Goal: Information Seeking & Learning: Learn about a topic

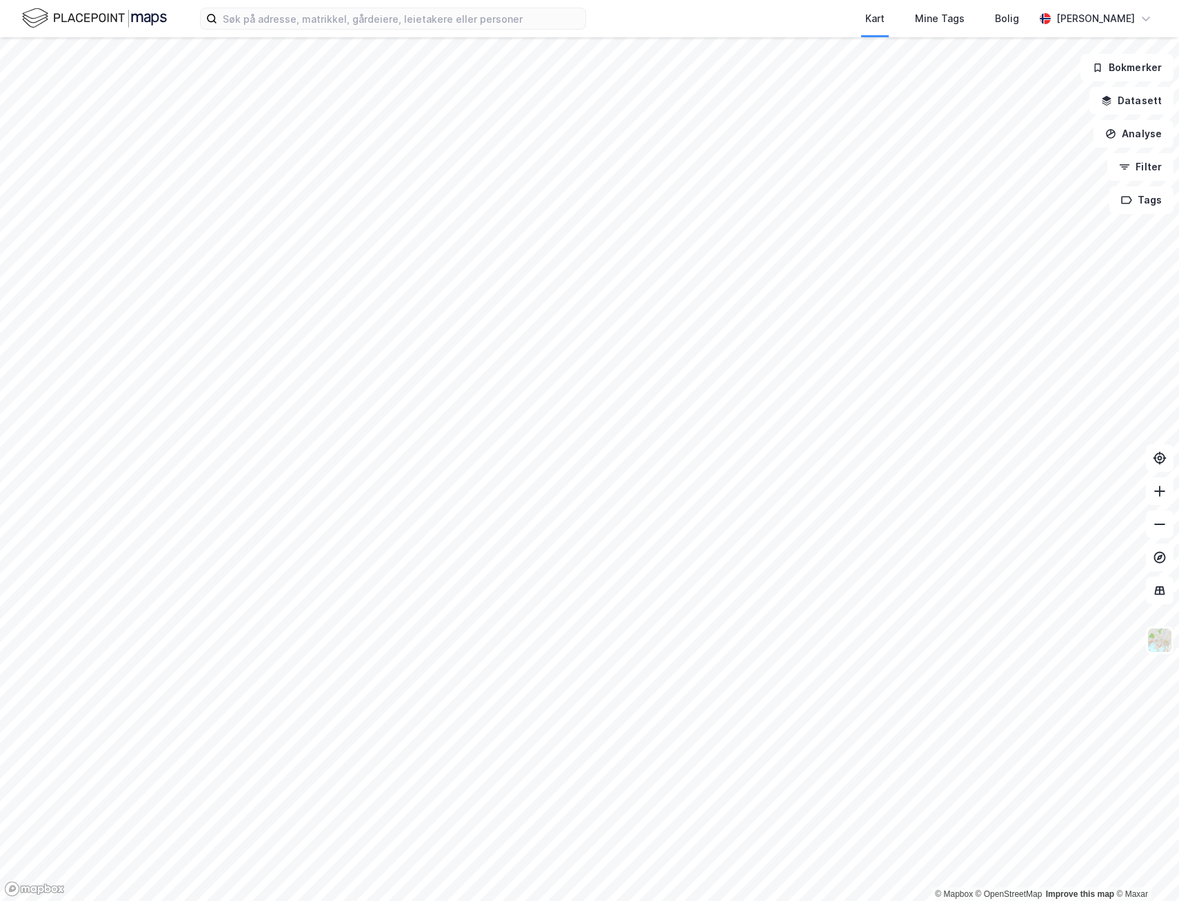
click at [1178, 717] on html "Kart Mine Tags [PERSON_NAME] [PERSON_NAME] © Mapbox © OpenStreetMap Improve thi…" at bounding box center [589, 450] width 1179 height 901
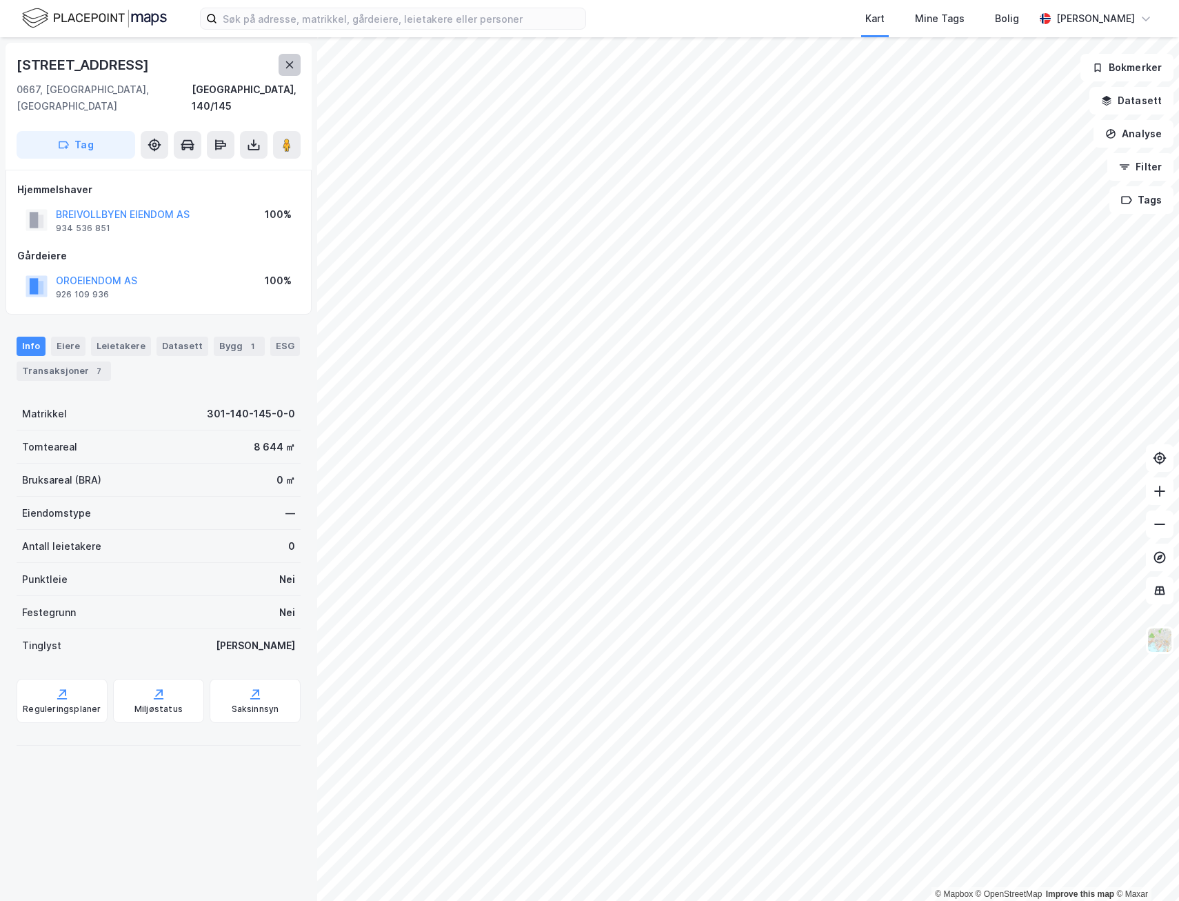
click at [282, 59] on button at bounding box center [290, 65] width 22 height 22
click at [81, 703] on div "Reguleringsplaner" at bounding box center [62, 708] width 78 height 11
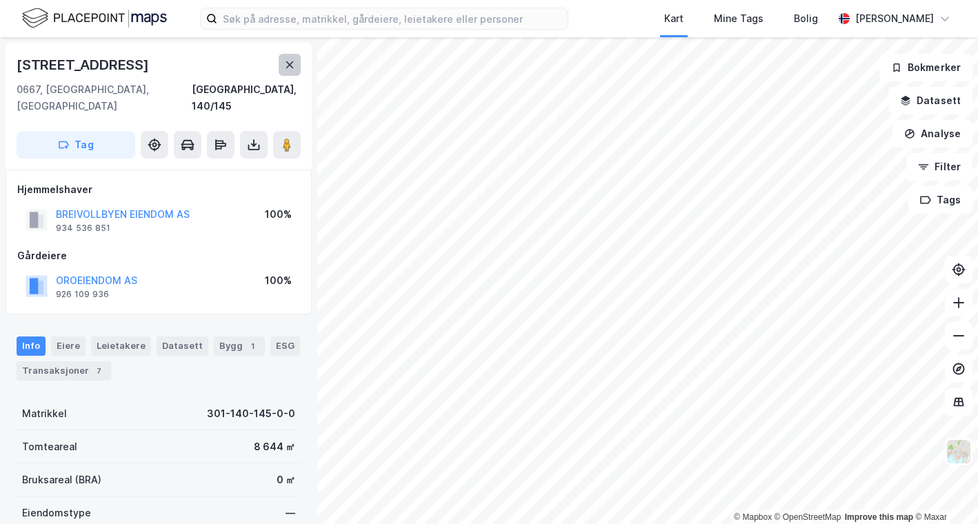
click at [291, 70] on button at bounding box center [290, 65] width 22 height 22
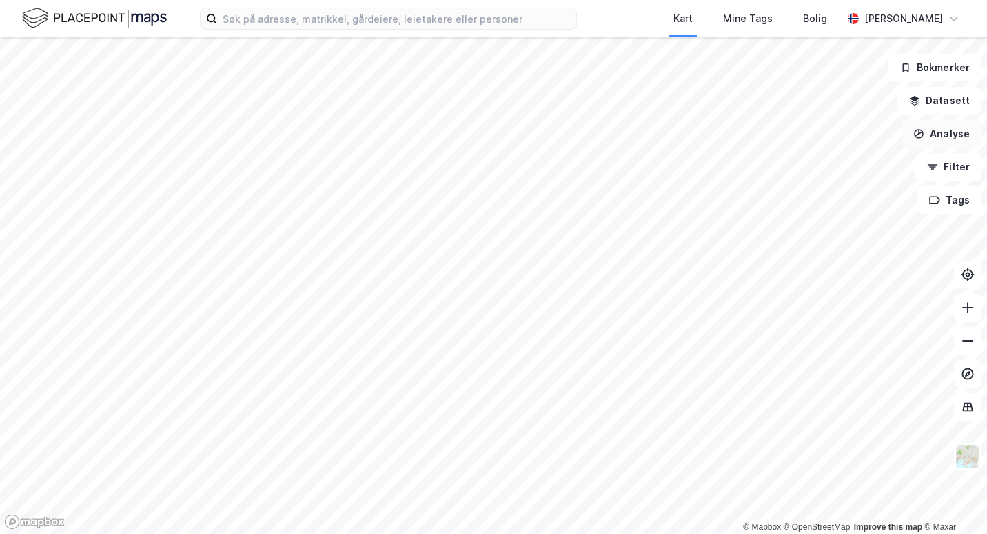
click at [935, 129] on button "Analyse" at bounding box center [942, 134] width 80 height 28
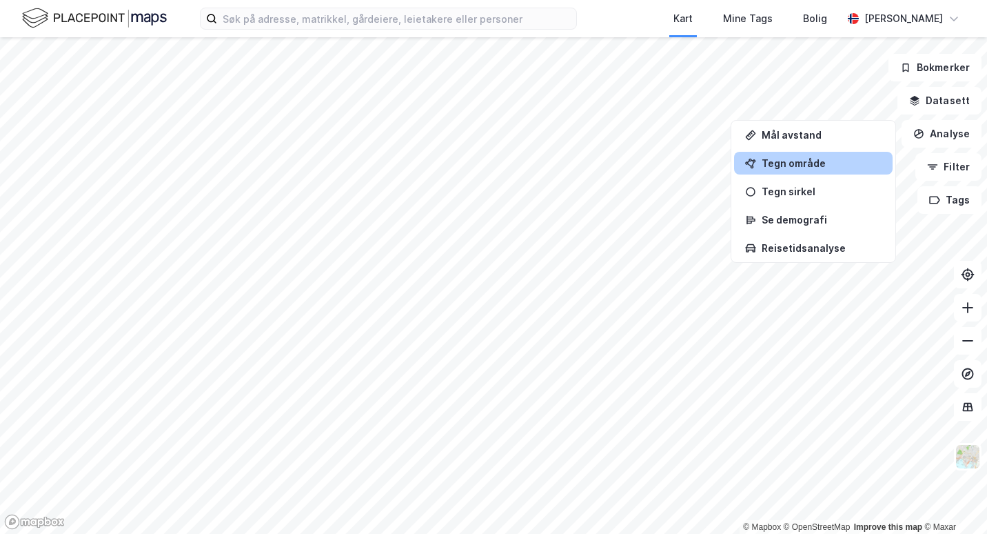
click at [849, 161] on div "Tegn område" at bounding box center [822, 163] width 120 height 12
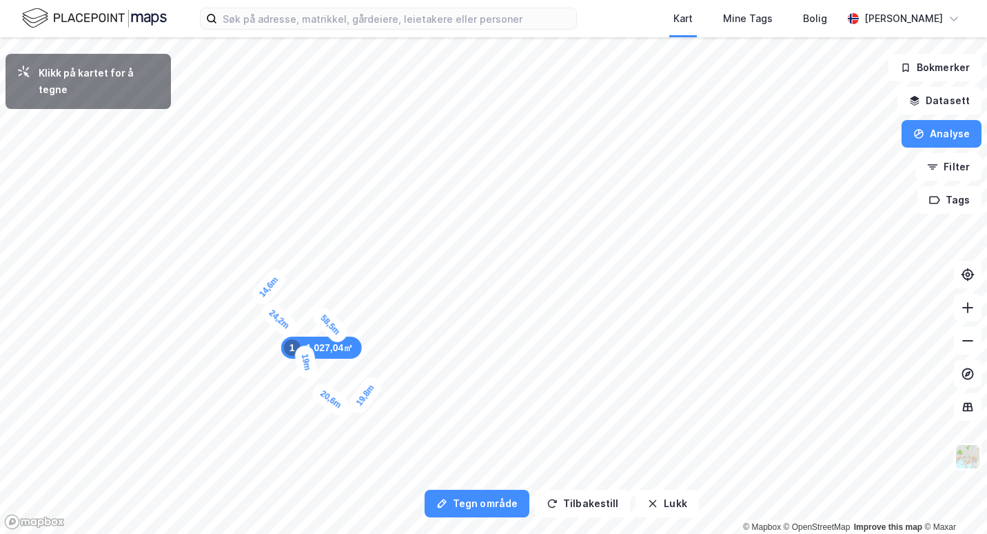
click at [257, 300] on div "14,6m" at bounding box center [268, 286] width 41 height 43
click at [269, 290] on div "8,5m" at bounding box center [275, 282] width 36 height 40
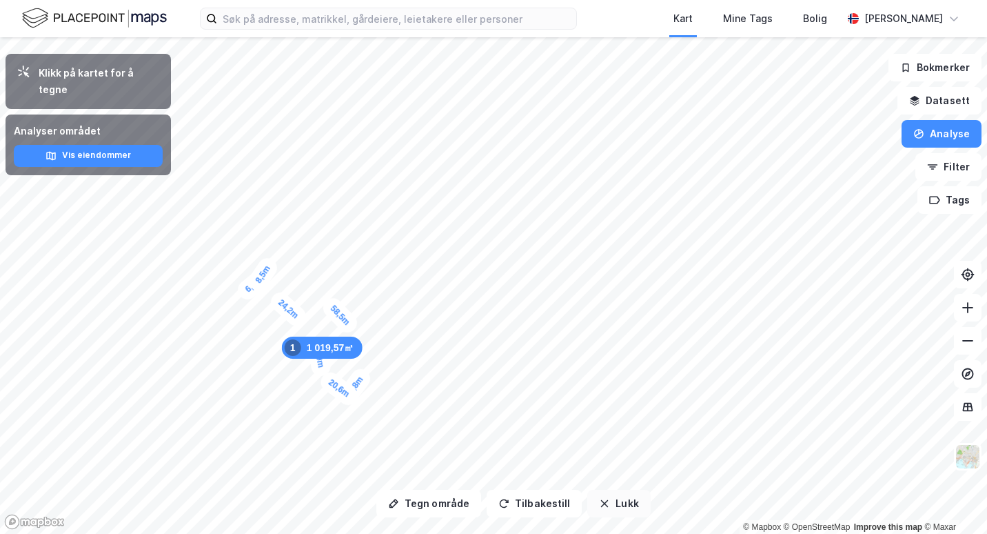
click at [599, 499] on icon "button" at bounding box center [604, 503] width 11 height 11
